Goal: Navigation & Orientation: Understand site structure

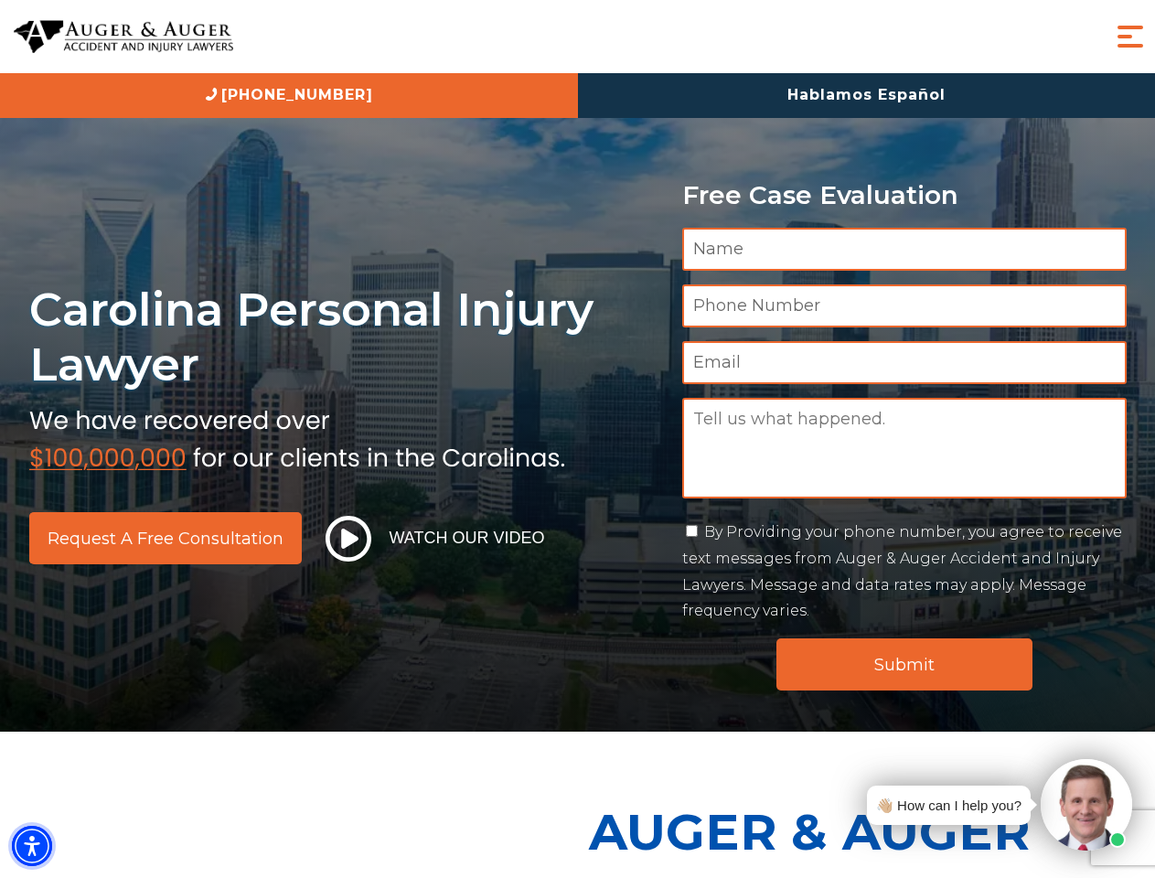
click at [32, 846] on img "Accessibility Menu" at bounding box center [32, 846] width 40 height 40
